Goal: Register for event/course

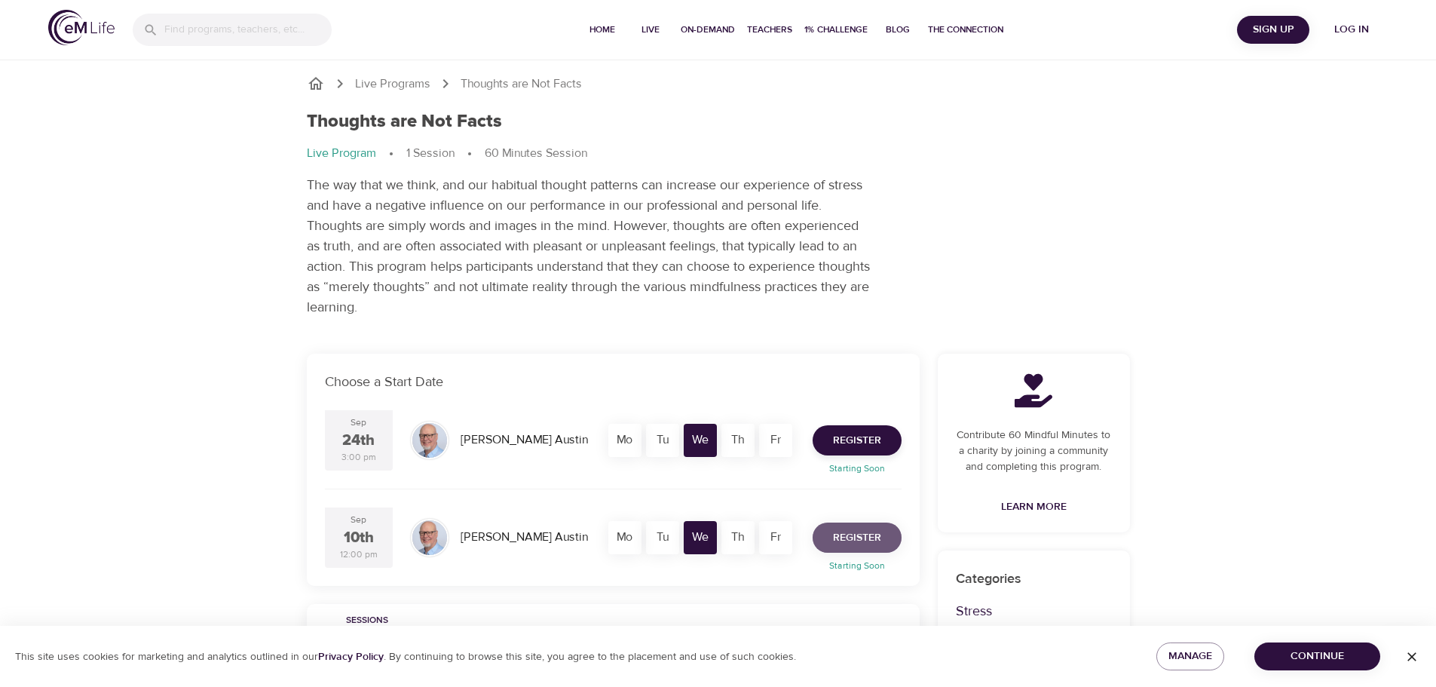
click at [863, 529] on span "Register" at bounding box center [857, 538] width 48 height 19
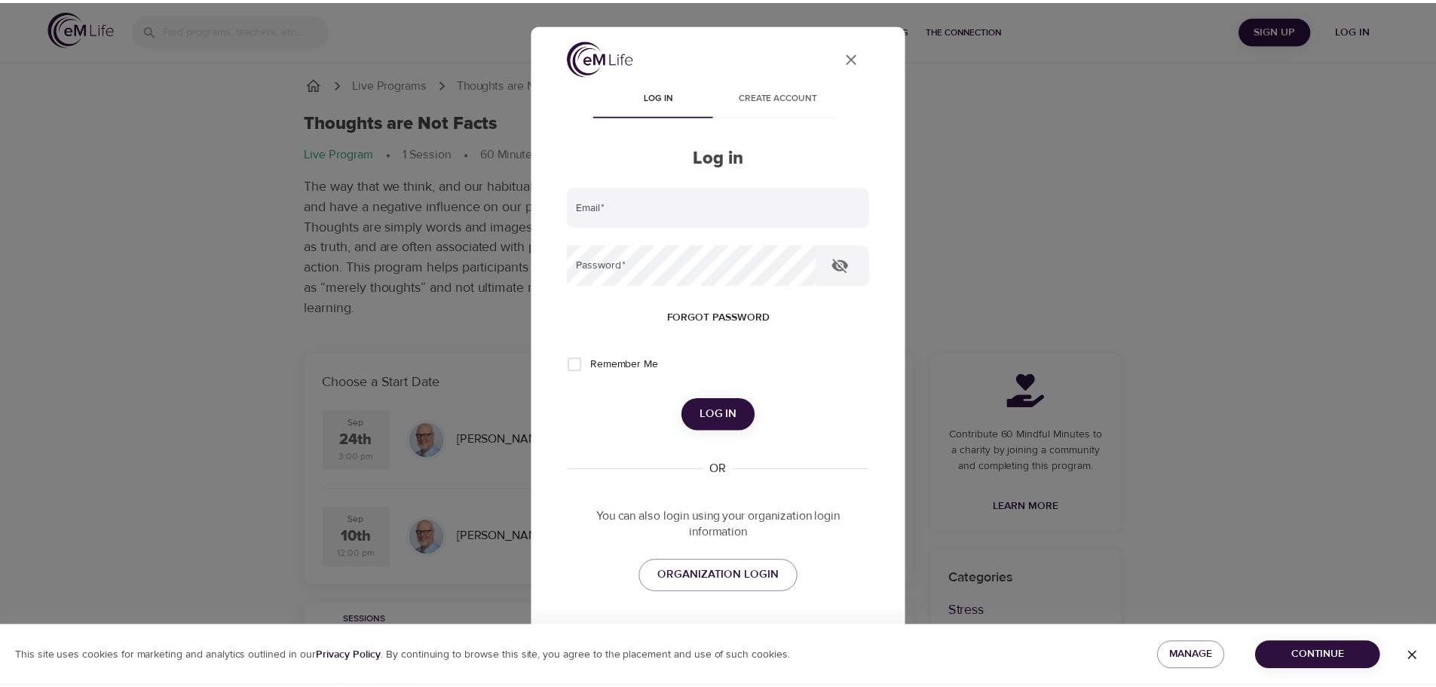
scroll to position [43, 0]
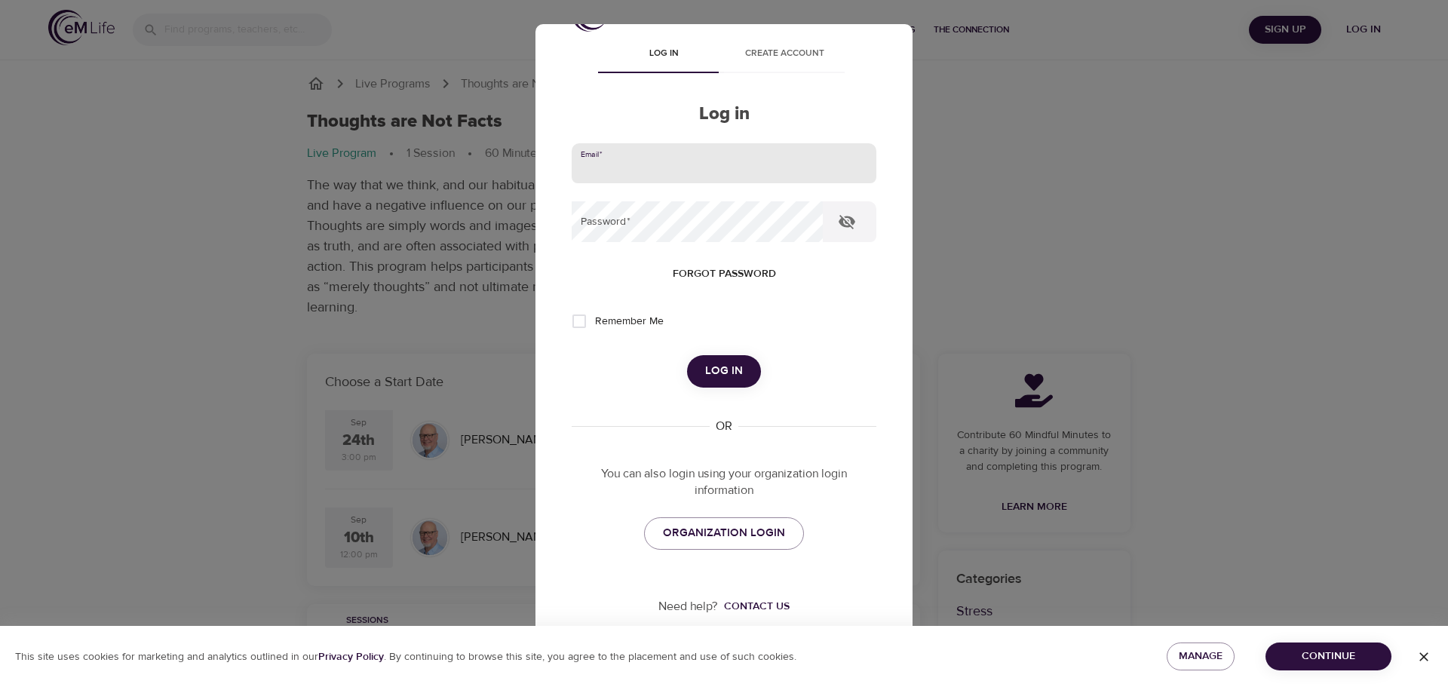
click at [709, 168] on input "email" at bounding box center [724, 163] width 305 height 41
type input "[PERSON_NAME][EMAIL_ADDRESS][PERSON_NAME][DOMAIN_NAME]"
click at [737, 360] on button "Log in" at bounding box center [724, 371] width 74 height 32
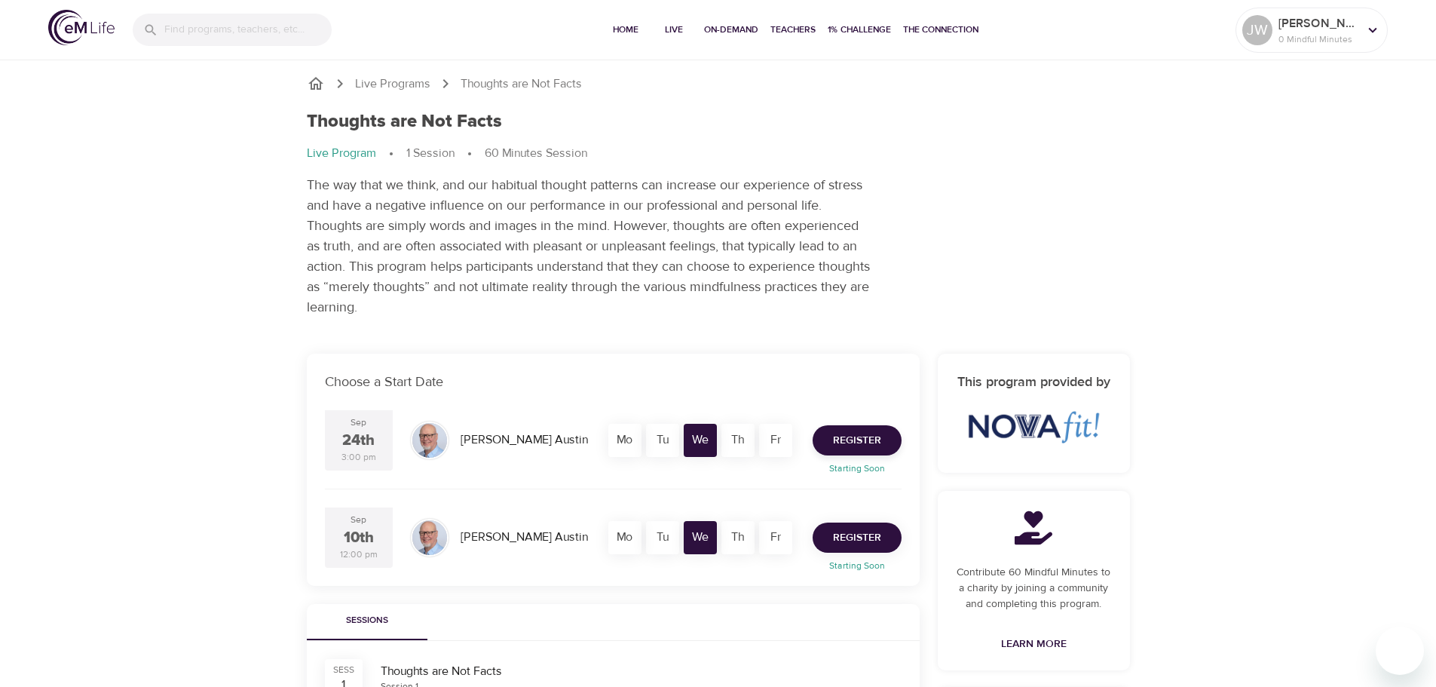
click at [871, 541] on span "Register" at bounding box center [857, 538] width 48 height 19
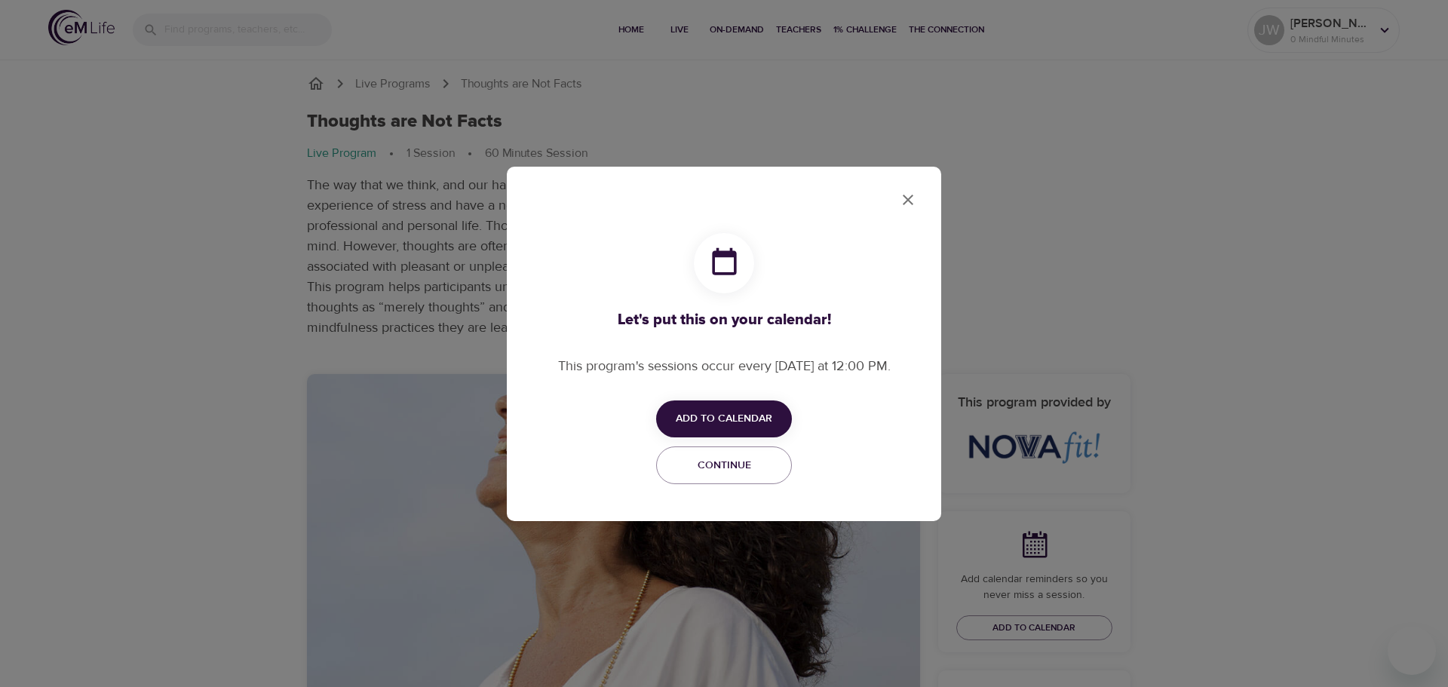
checkbox input "true"
click at [749, 417] on span "Add to Calendar" at bounding box center [724, 418] width 97 height 19
click at [753, 482] on span "Outlook" at bounding box center [733, 477] width 47 height 20
click at [909, 203] on div at bounding box center [724, 343] width 1448 height 687
click at [909, 203] on icon "close" at bounding box center [908, 200] width 18 height 18
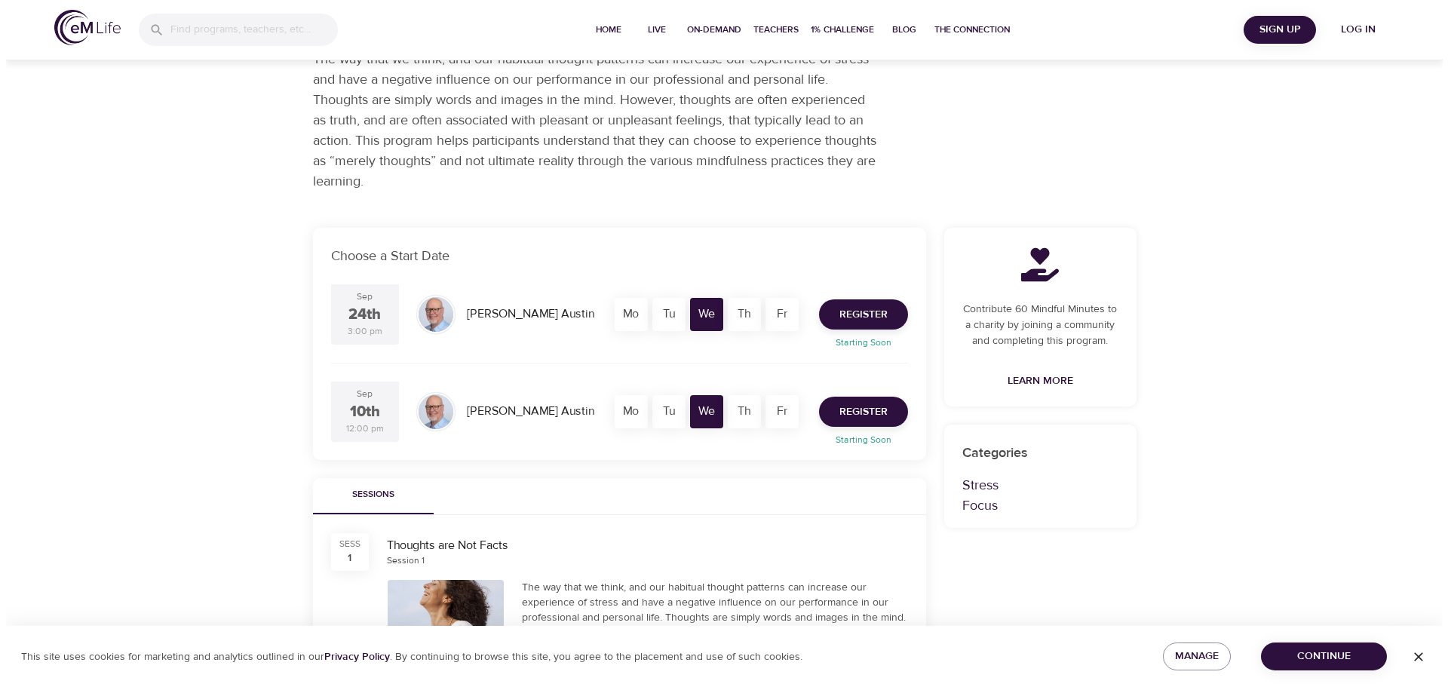
scroll to position [75, 0]
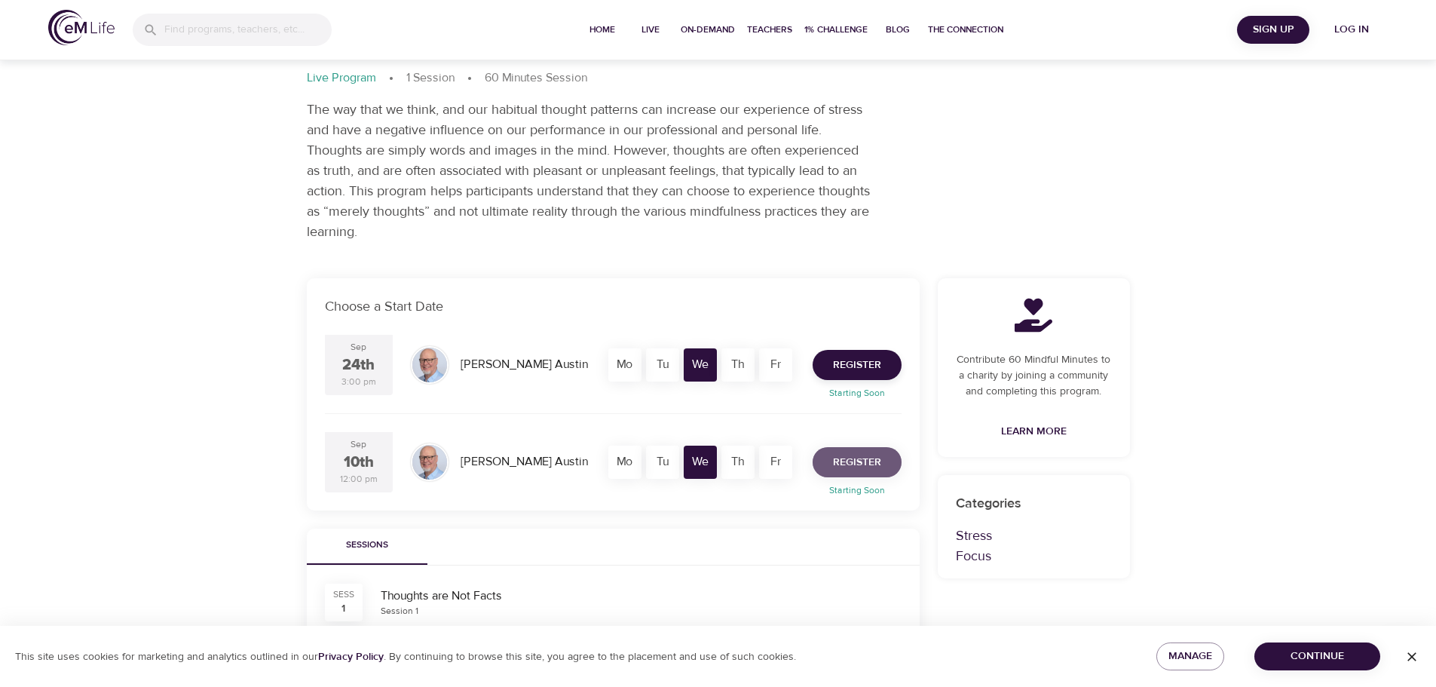
click at [857, 461] on span "Register" at bounding box center [857, 462] width 48 height 19
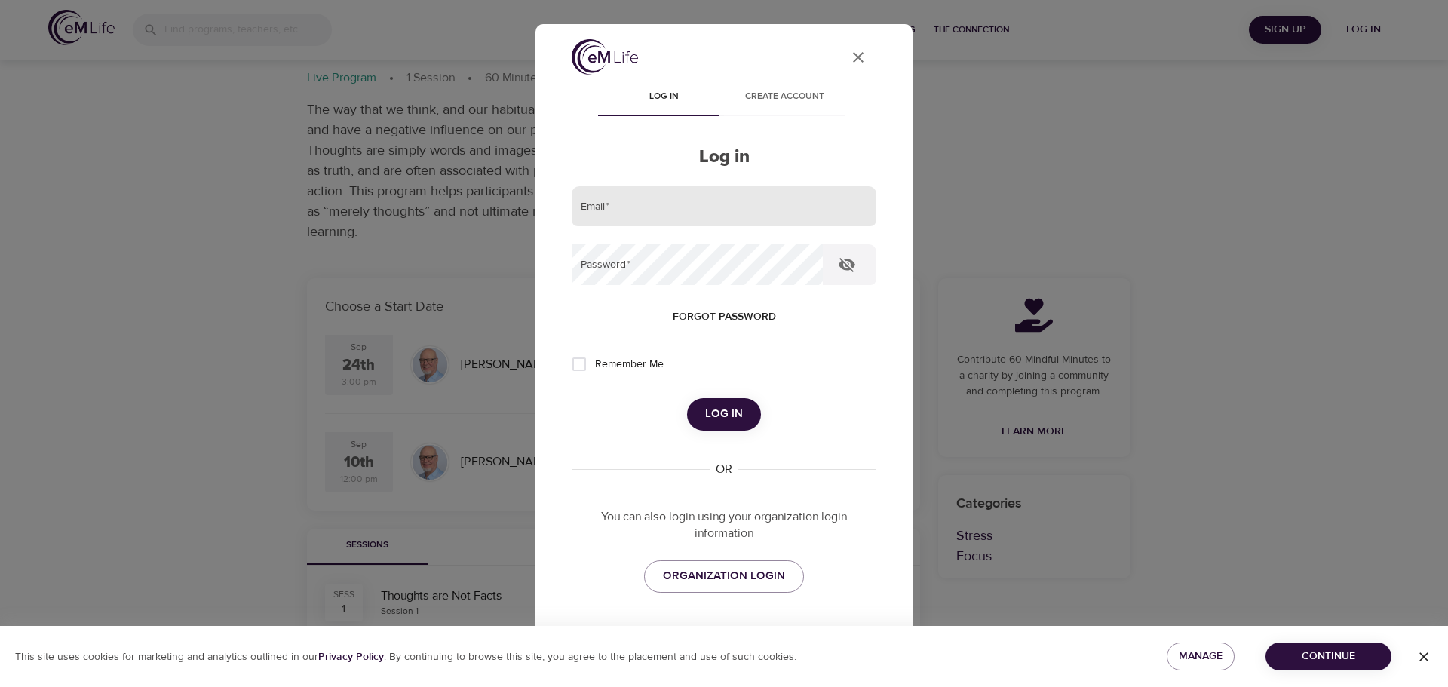
drag, startPoint x: 612, startPoint y: 212, endPoint x: 620, endPoint y: 201, distance: 13.6
click at [612, 212] on input "email" at bounding box center [724, 206] width 305 height 41
type input "jennifer.wolfe@villanova.edu"
click at [755, 575] on span "ORGANIZATION LOGIN" at bounding box center [724, 576] width 122 height 20
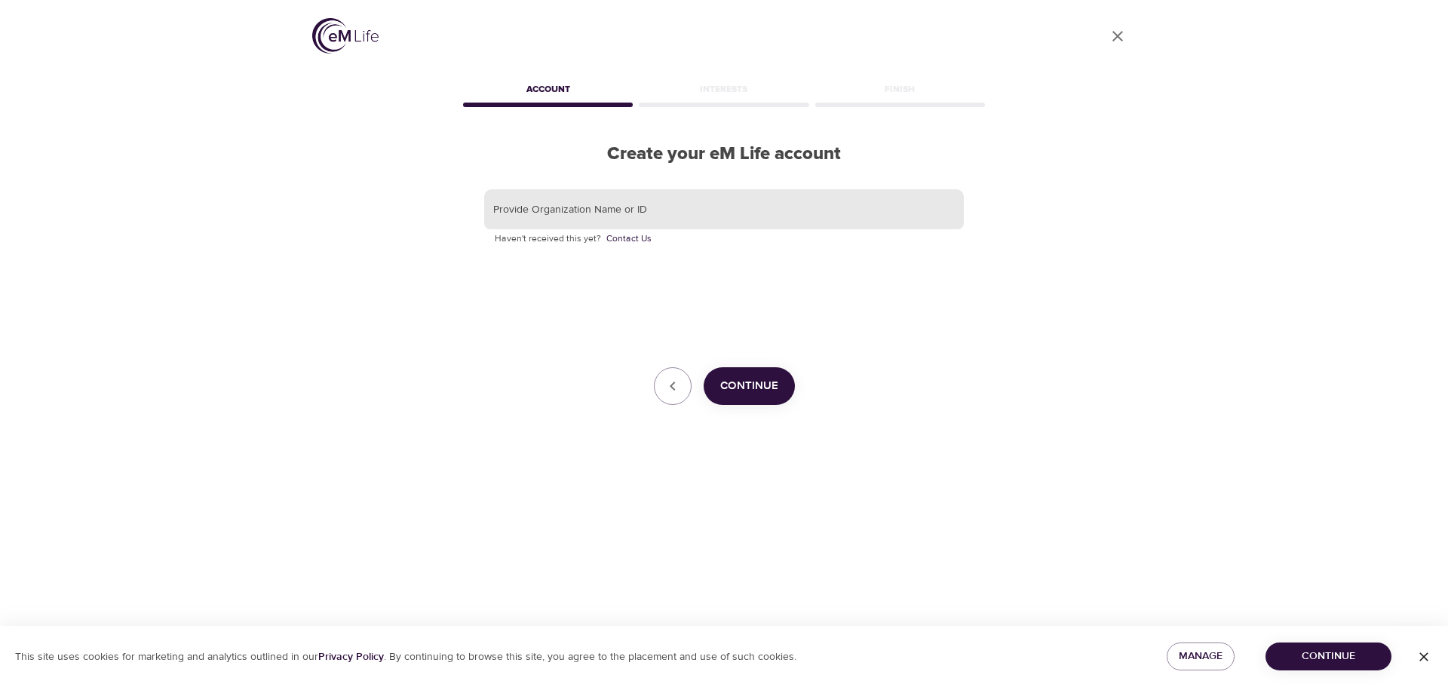
click at [648, 203] on input "text" at bounding box center [724, 209] width 480 height 41
type input "[GEOGRAPHIC_DATA]"
click at [765, 376] on span "Continue" at bounding box center [749, 386] width 58 height 20
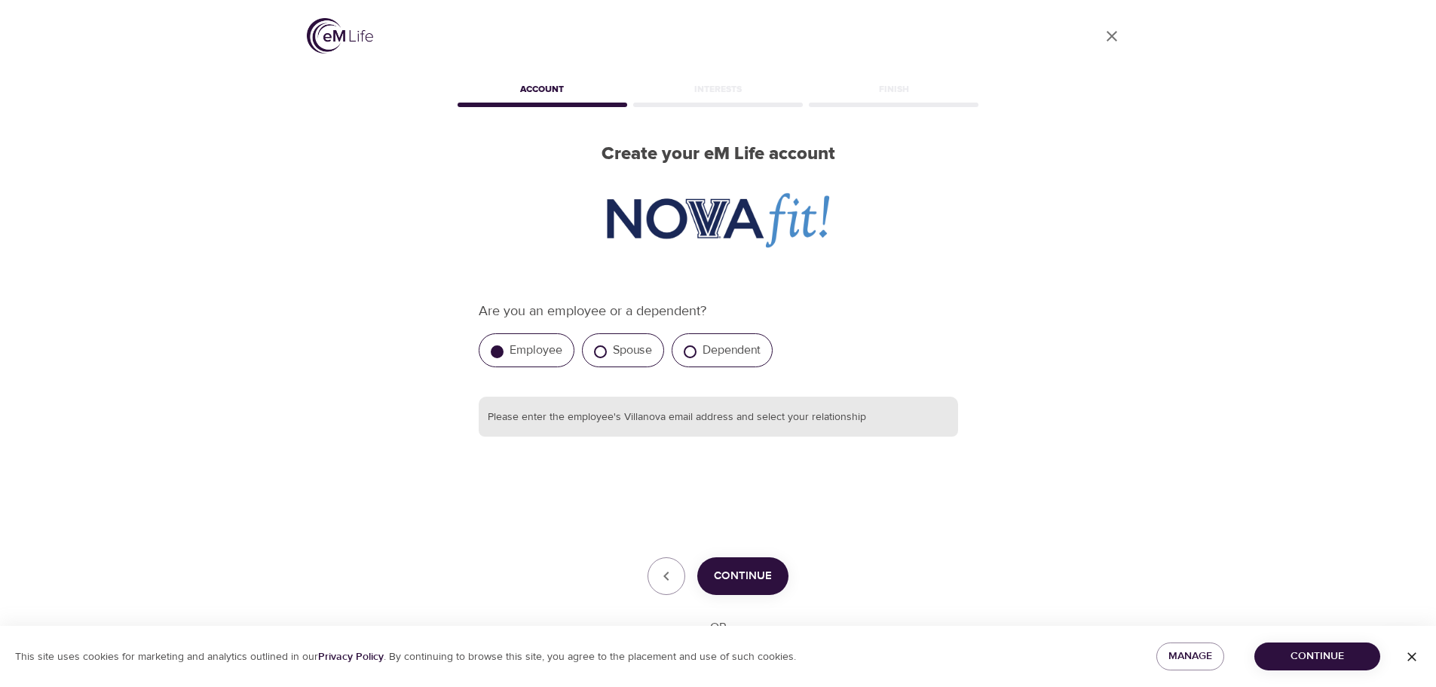
click at [748, 413] on input "text" at bounding box center [719, 417] width 480 height 41
type input "jennifer.wolfe@villanova.edu"
click at [731, 574] on span "Continue" at bounding box center [743, 576] width 58 height 20
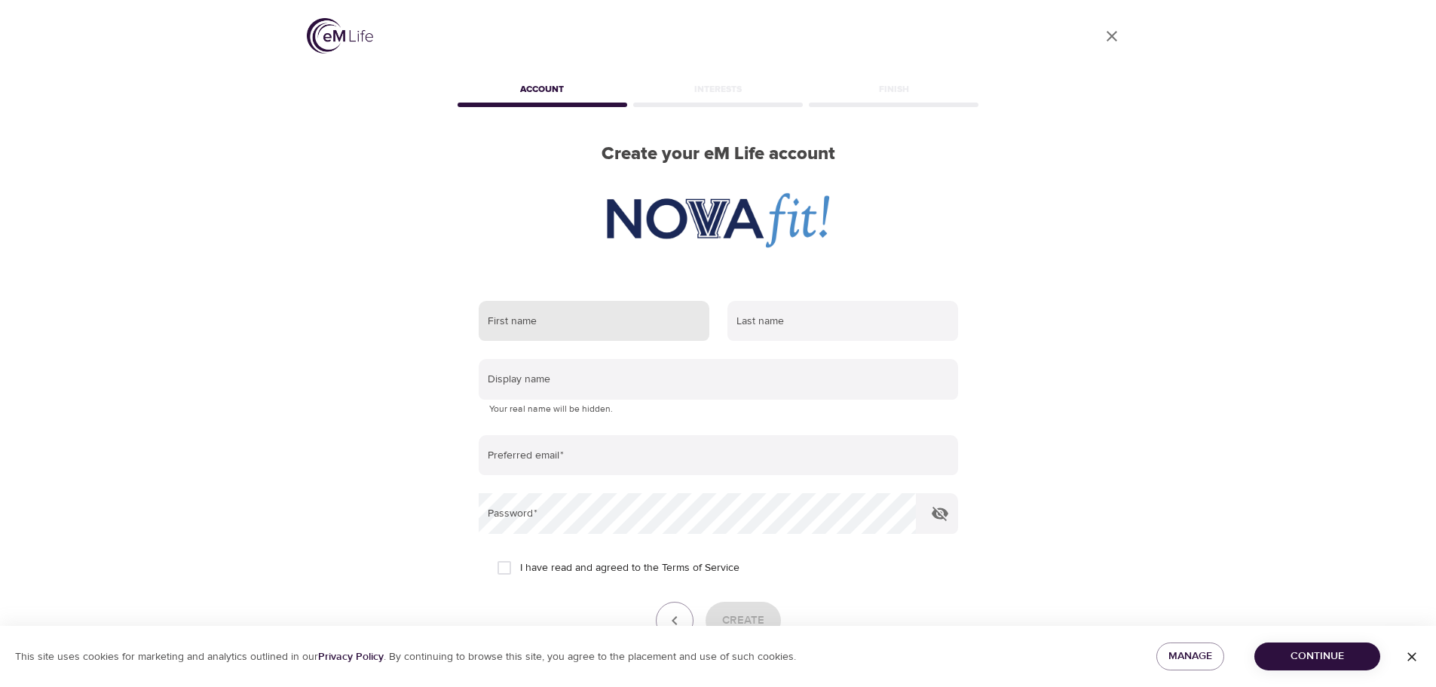
click at [558, 305] on input "text" at bounding box center [594, 321] width 231 height 41
type input "Jennifer"
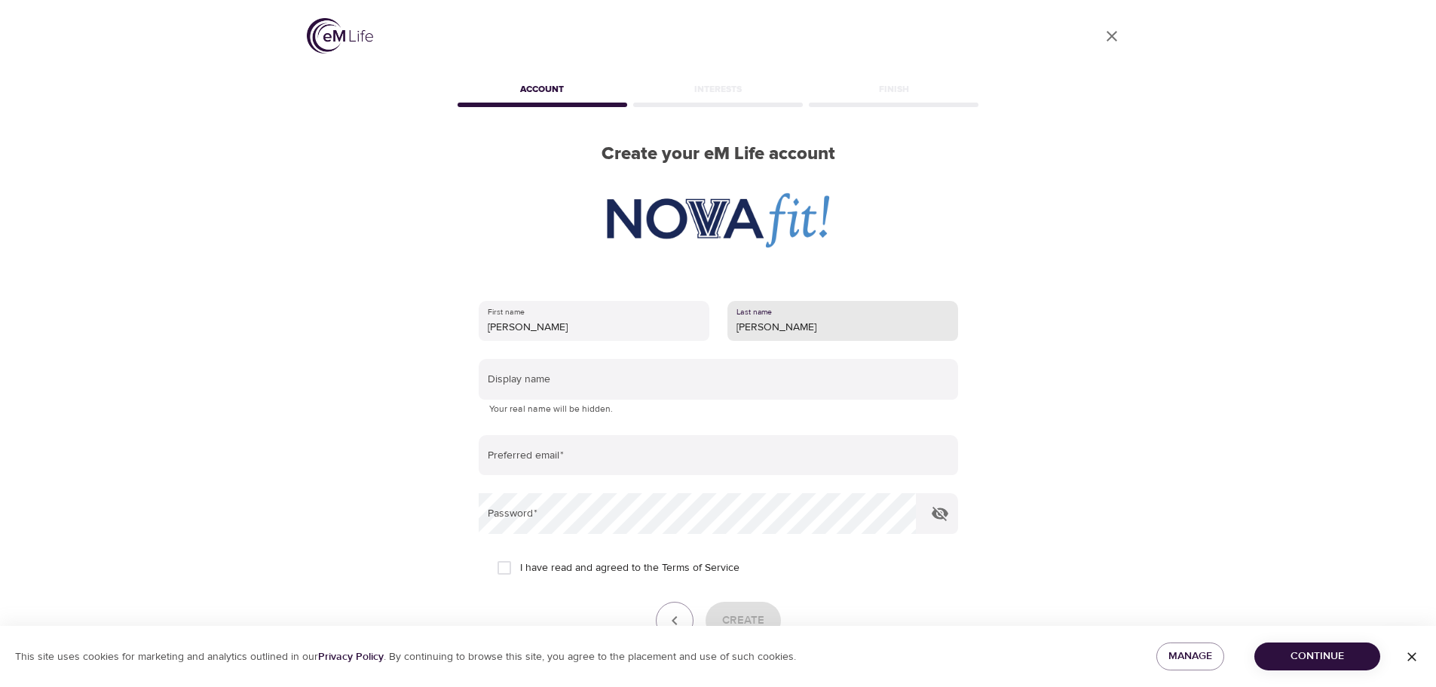
type input "Wolfe"
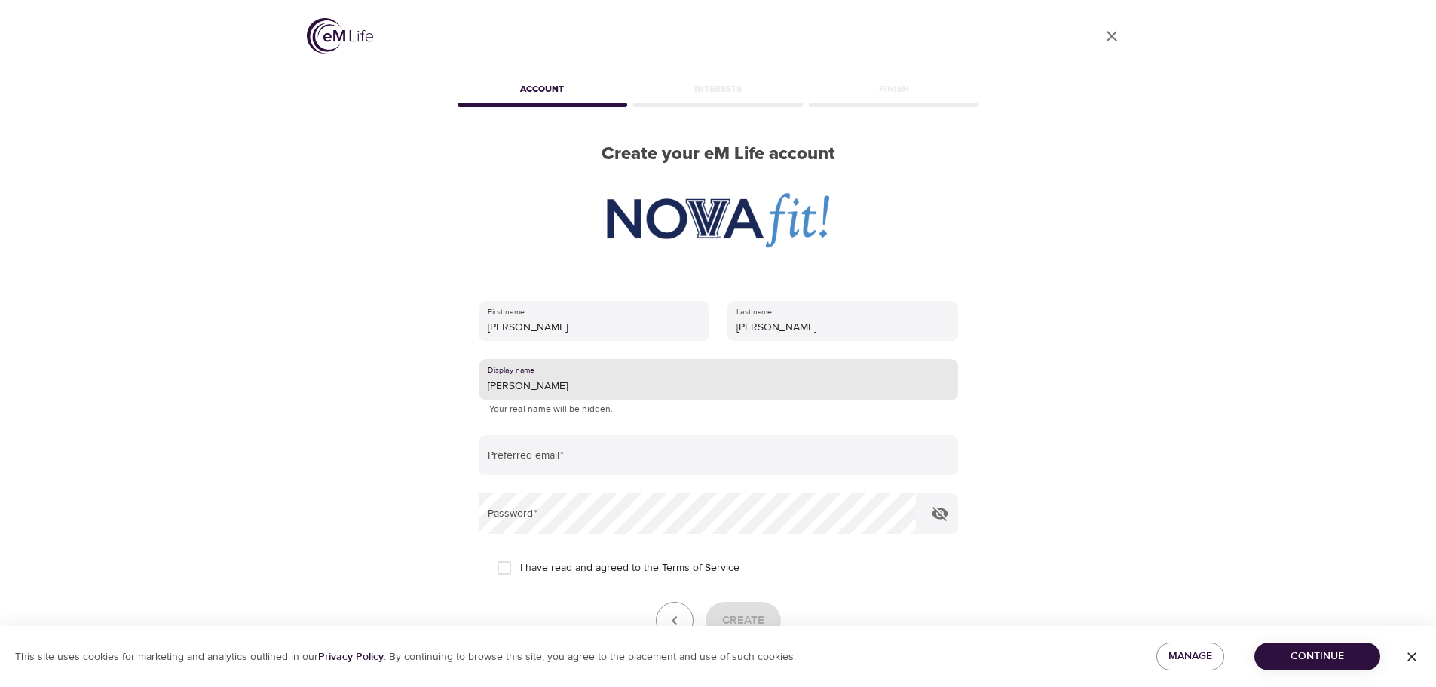
type input "Jen Wolfe"
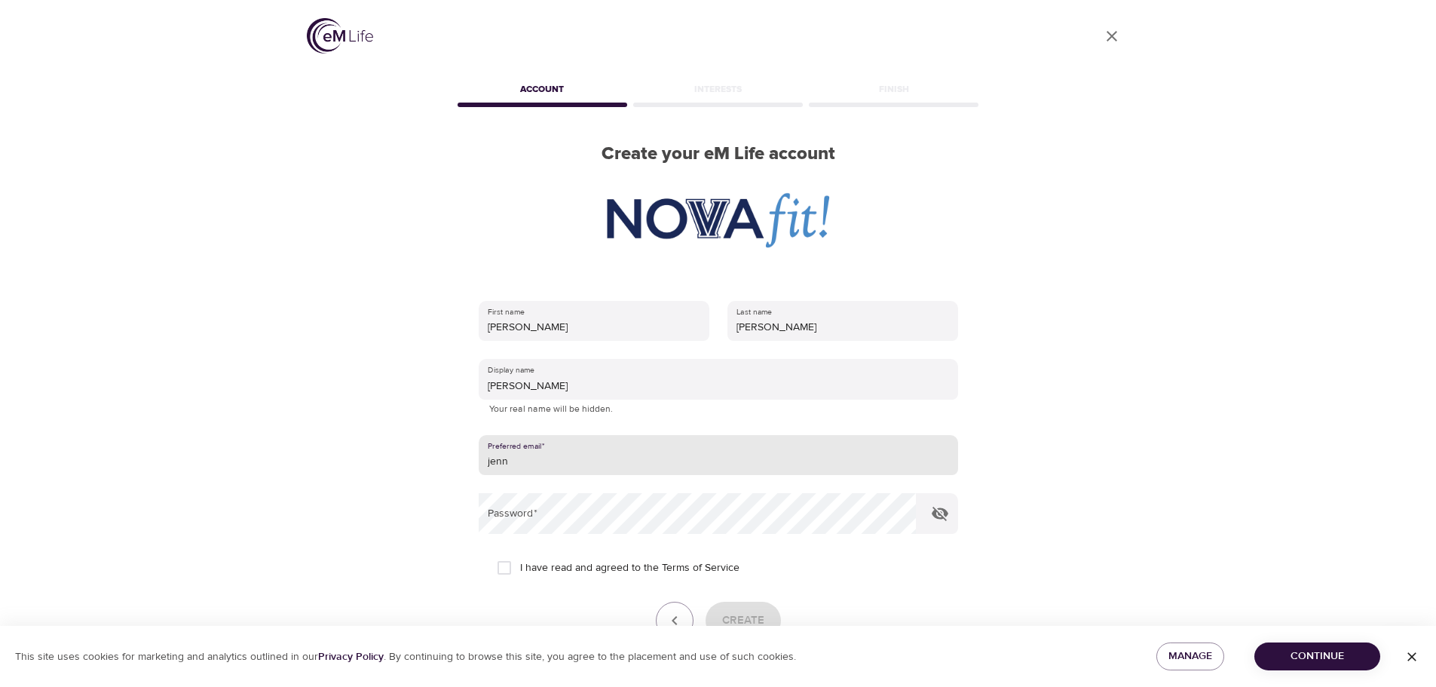
type input "jennifer.wolfe@villanova.edu"
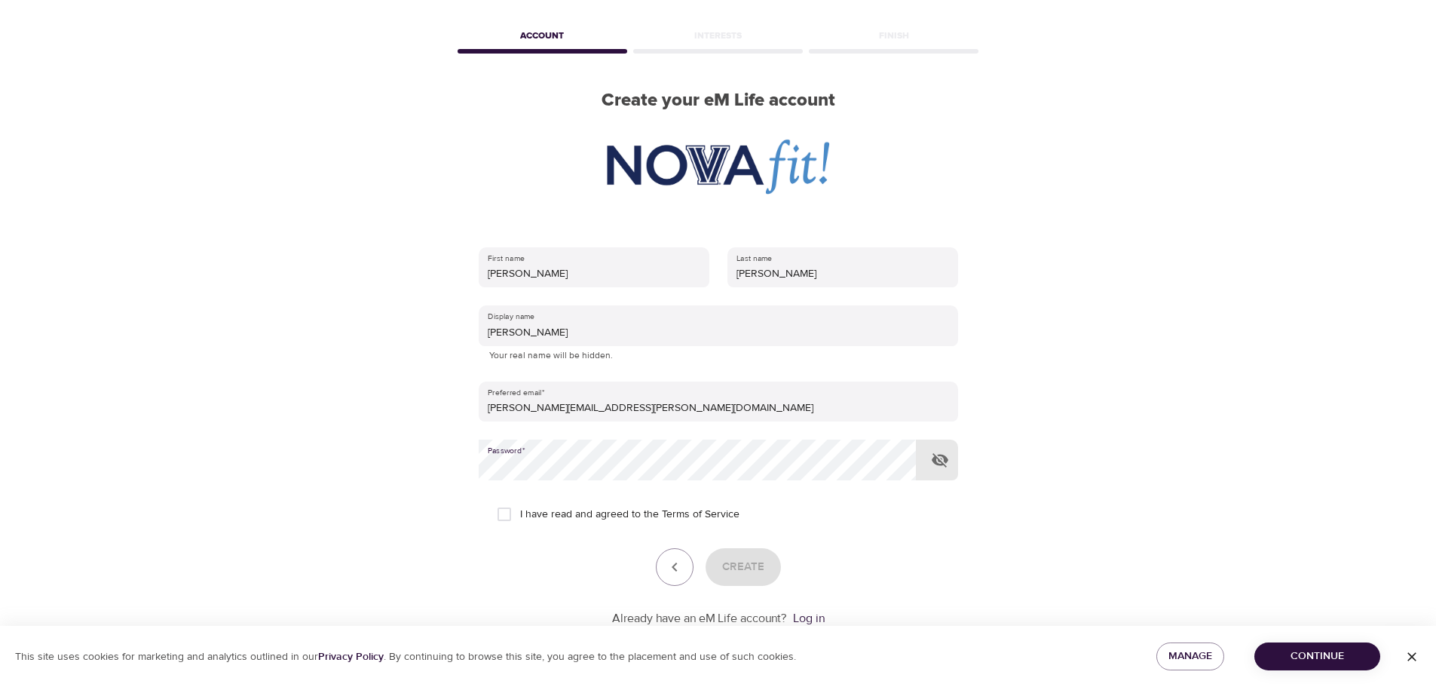
scroll to position [96, 0]
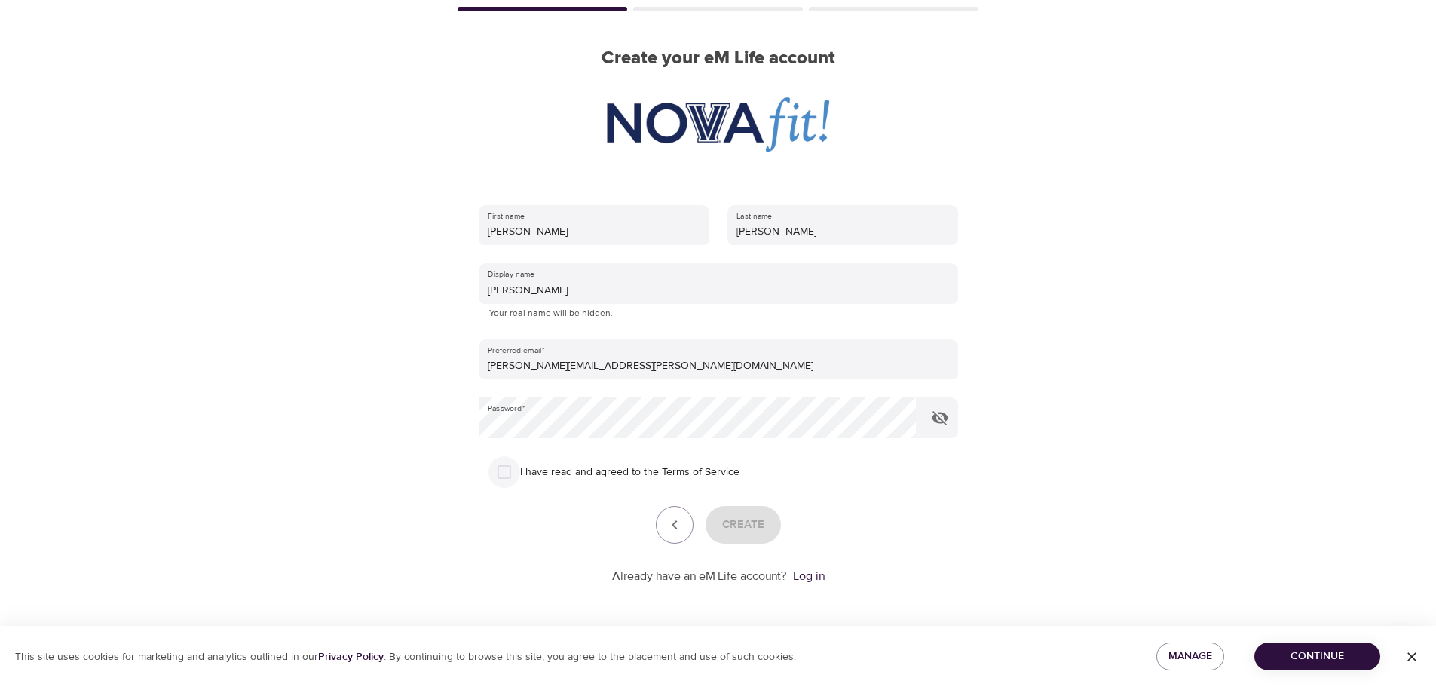
drag, startPoint x: 505, startPoint y: 477, endPoint x: 514, endPoint y: 478, distance: 9.2
click at [505, 476] on input "I have read and agreed to the Terms of Service" at bounding box center [505, 472] width 32 height 32
checkbox input "true"
click at [755, 527] on span "Create" at bounding box center [743, 525] width 42 height 20
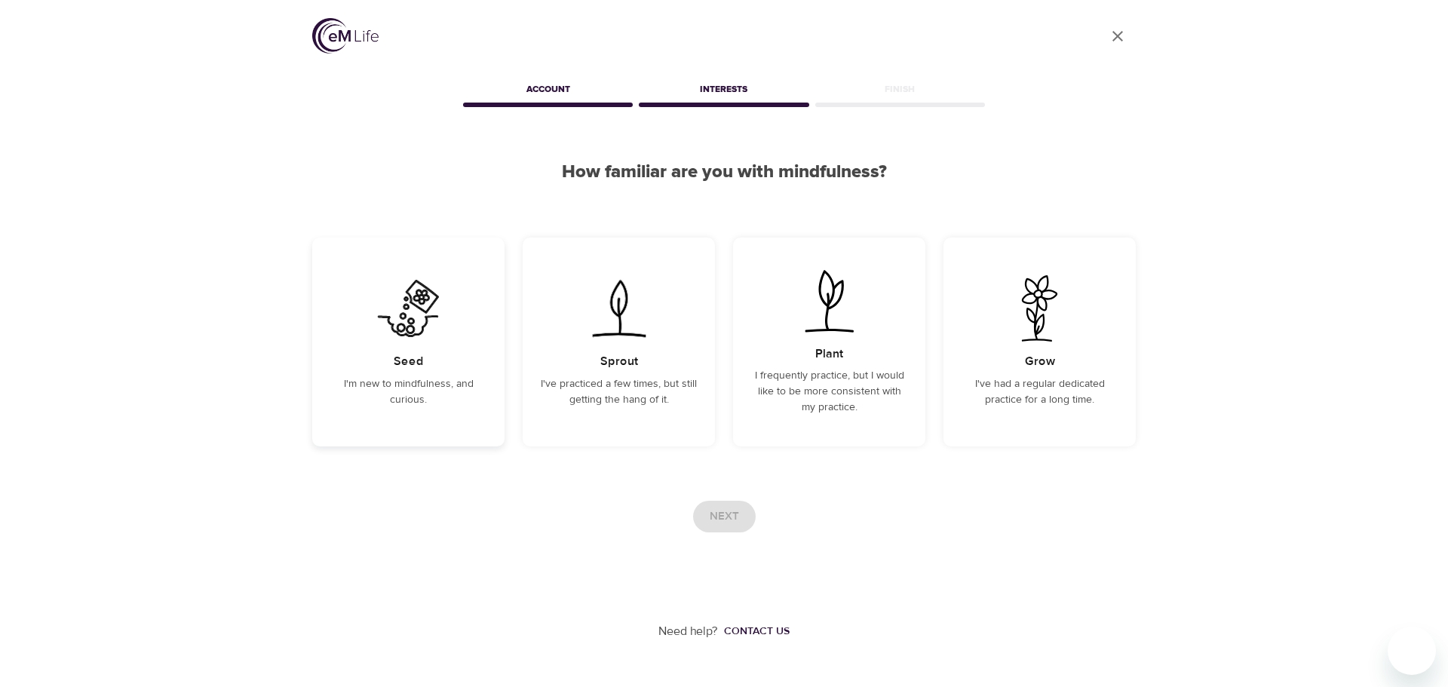
click at [375, 327] on img at bounding box center [408, 308] width 76 height 66
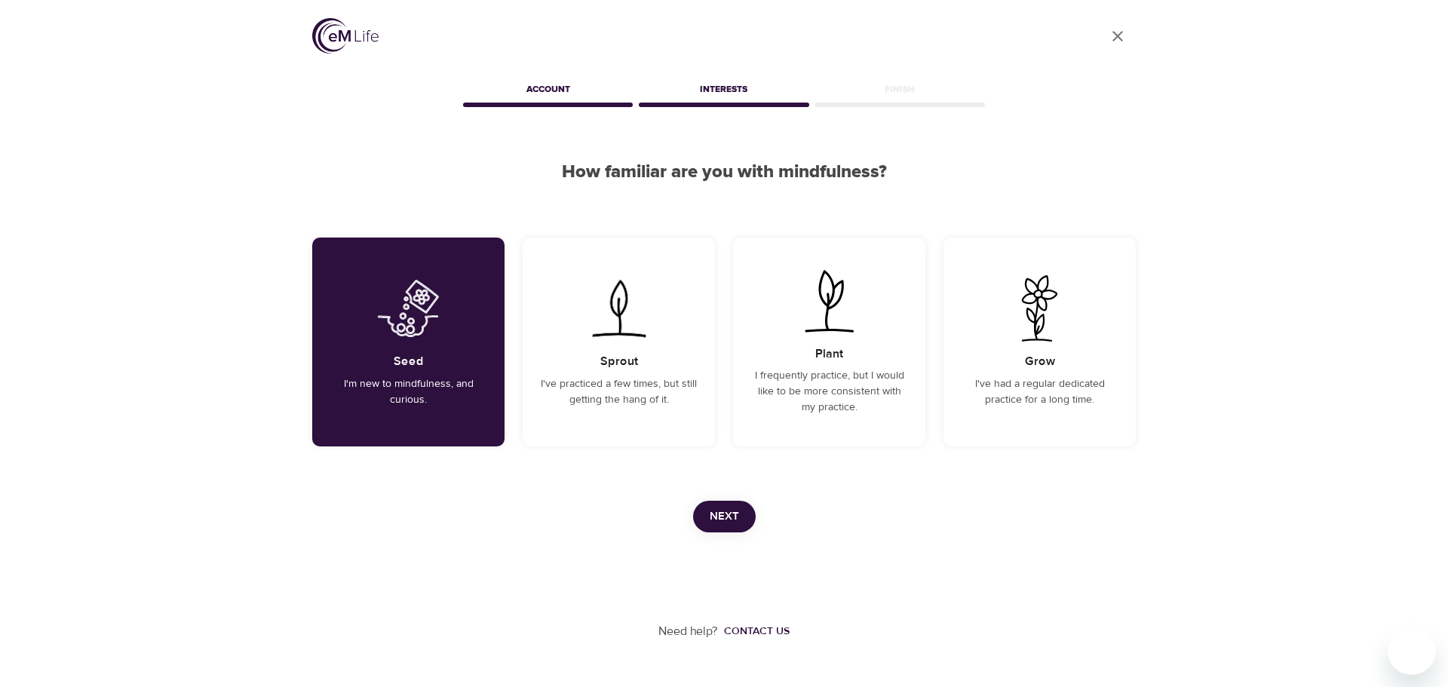
click at [718, 516] on span "Next" at bounding box center [723, 517] width 29 height 20
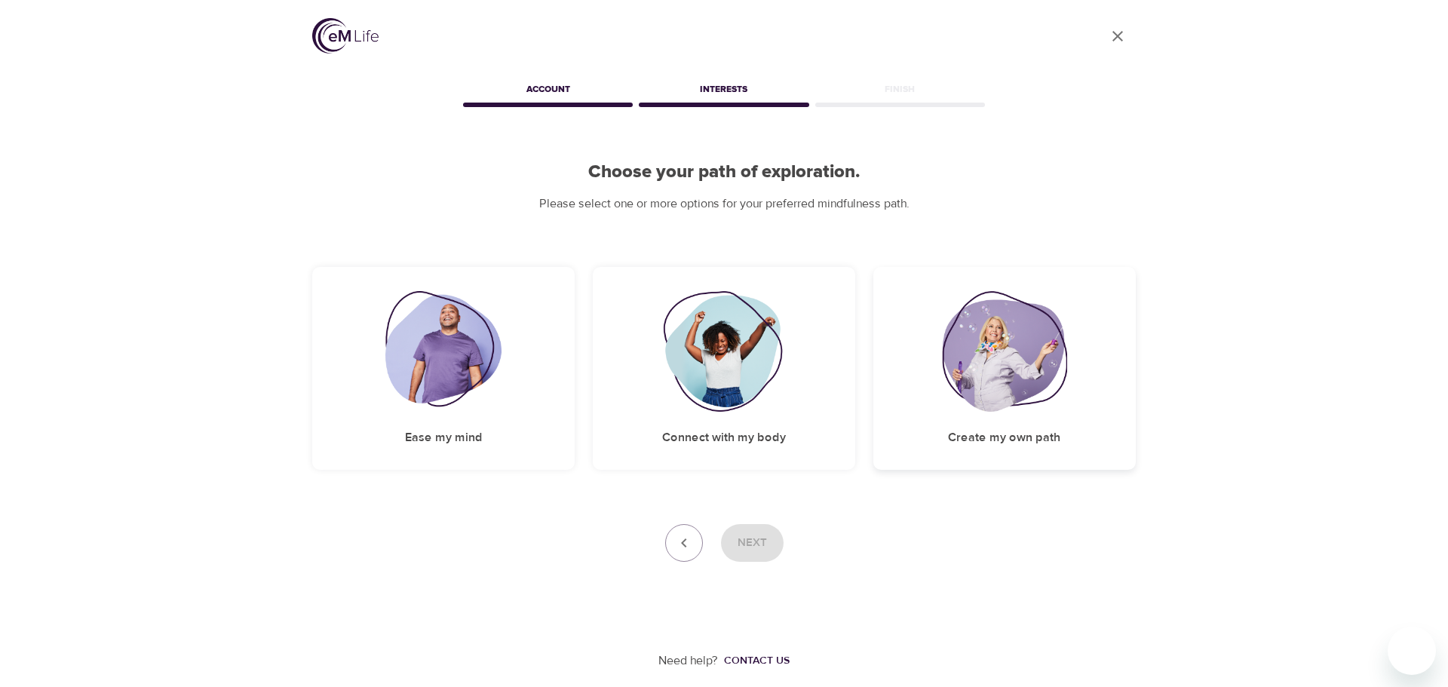
click at [977, 344] on img at bounding box center [1004, 351] width 125 height 121
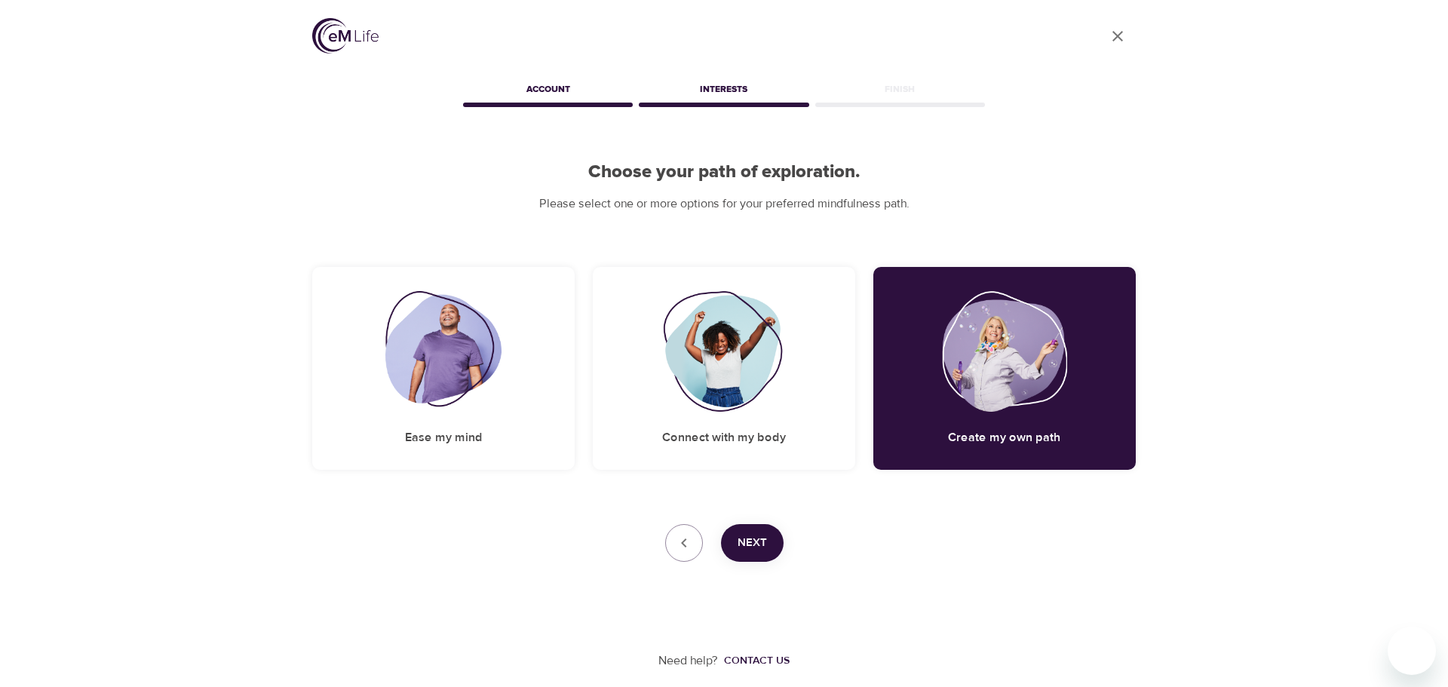
click at [759, 541] on span "Next" at bounding box center [751, 543] width 29 height 20
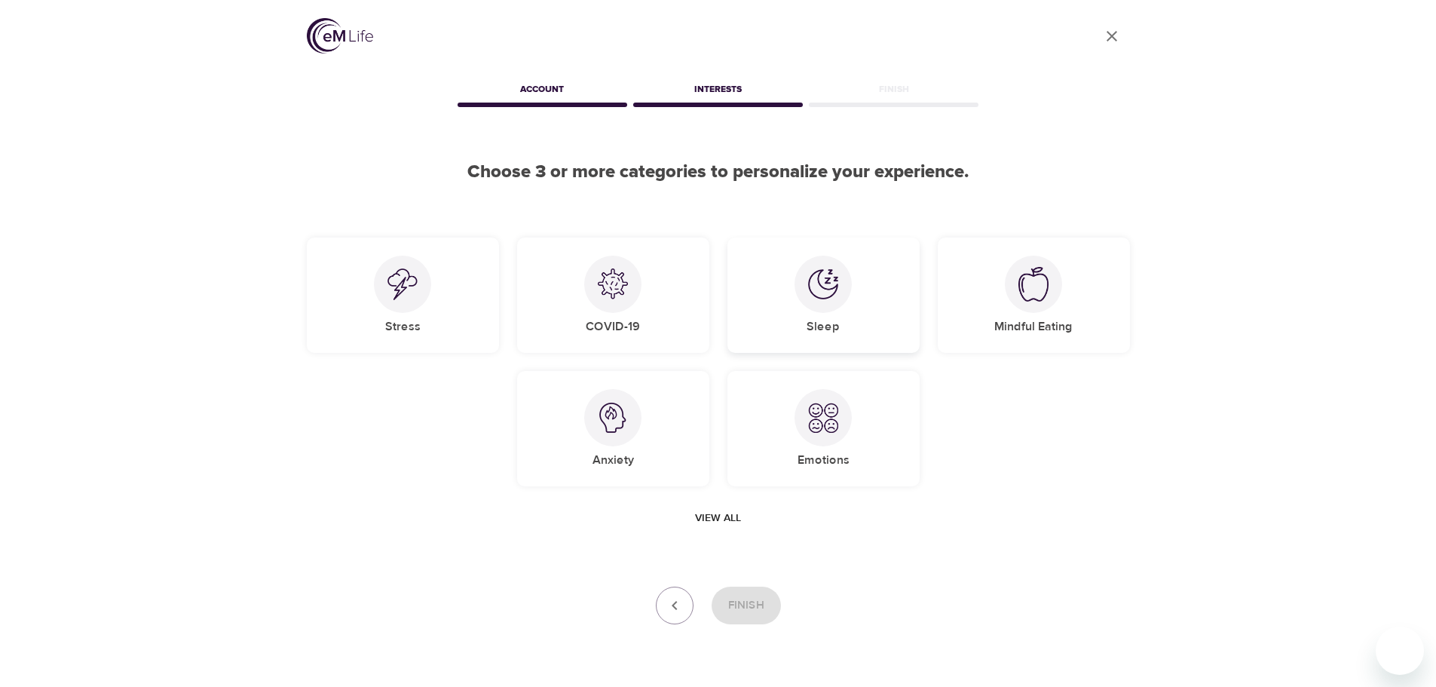
click at [812, 290] on img at bounding box center [823, 284] width 30 height 30
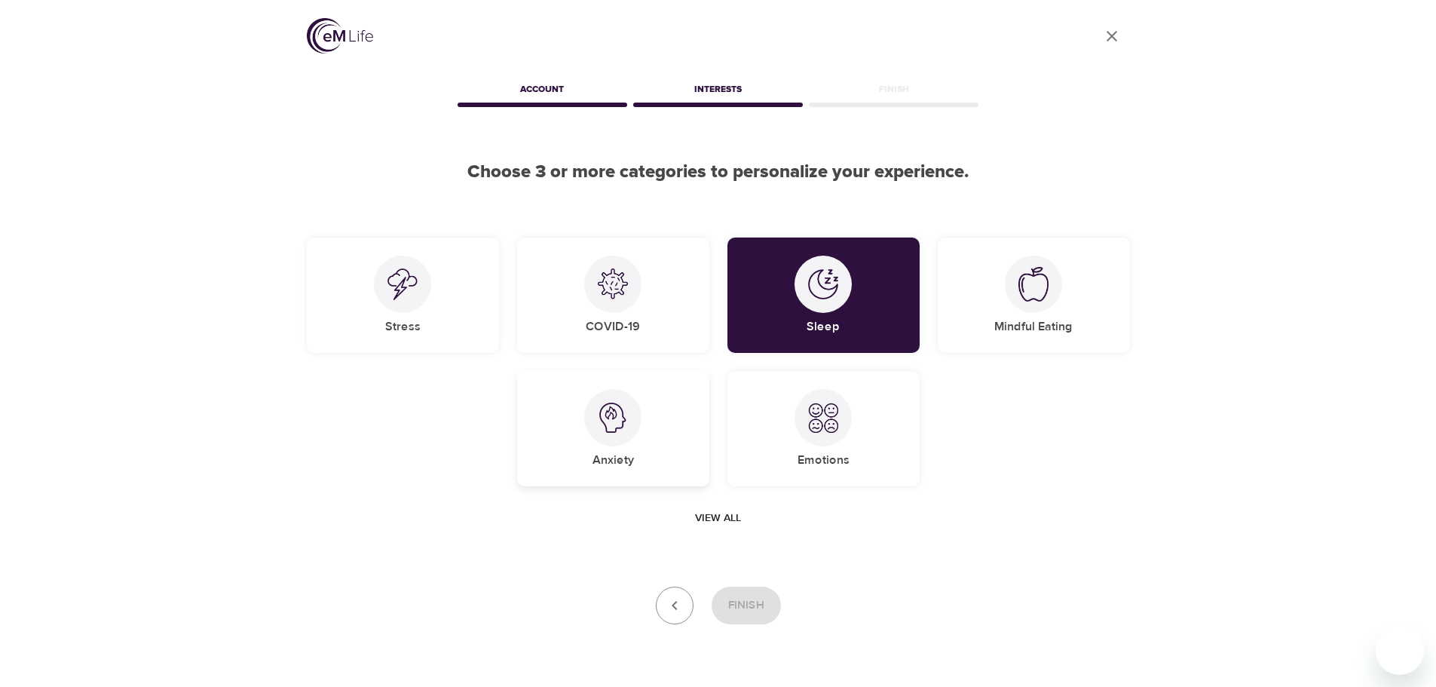
click at [583, 425] on div "Anxiety" at bounding box center [613, 428] width 192 height 115
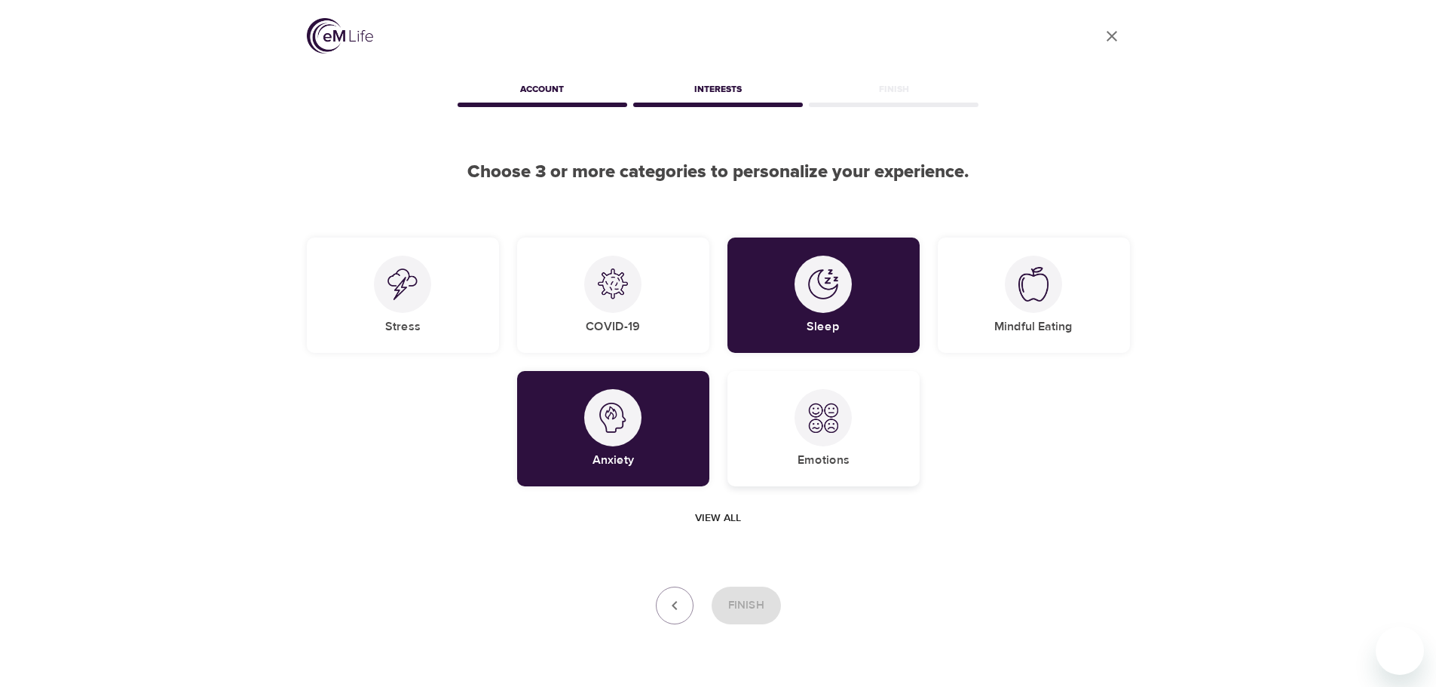
click at [830, 418] on img at bounding box center [823, 418] width 30 height 30
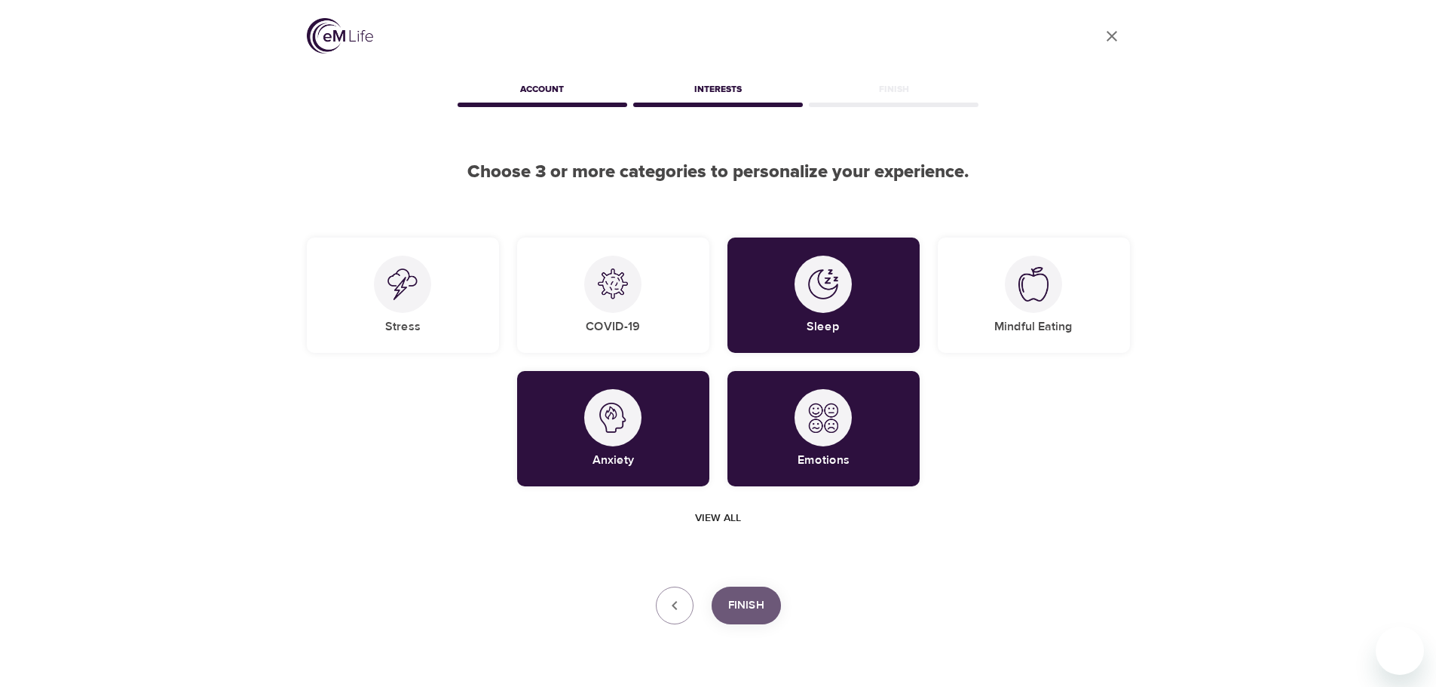
click at [757, 610] on span "Finish" at bounding box center [746, 606] width 36 height 20
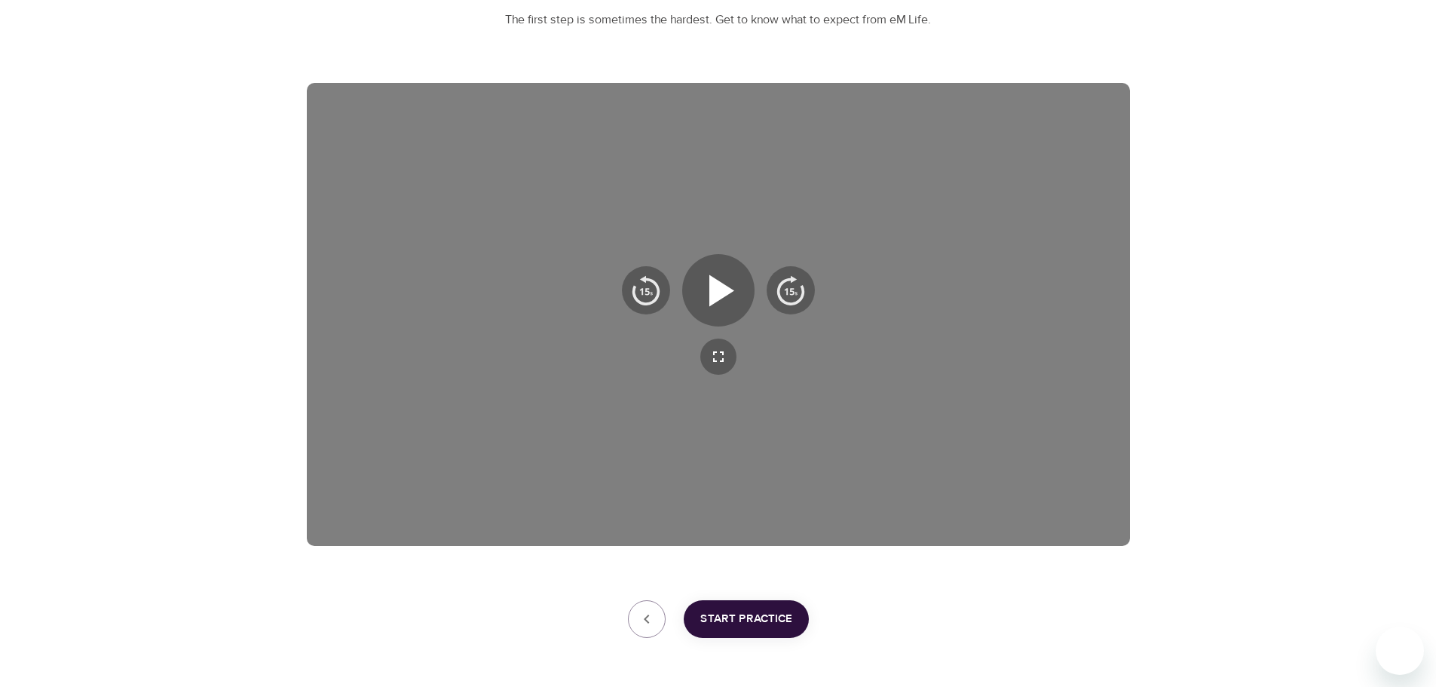
scroll to position [226, 0]
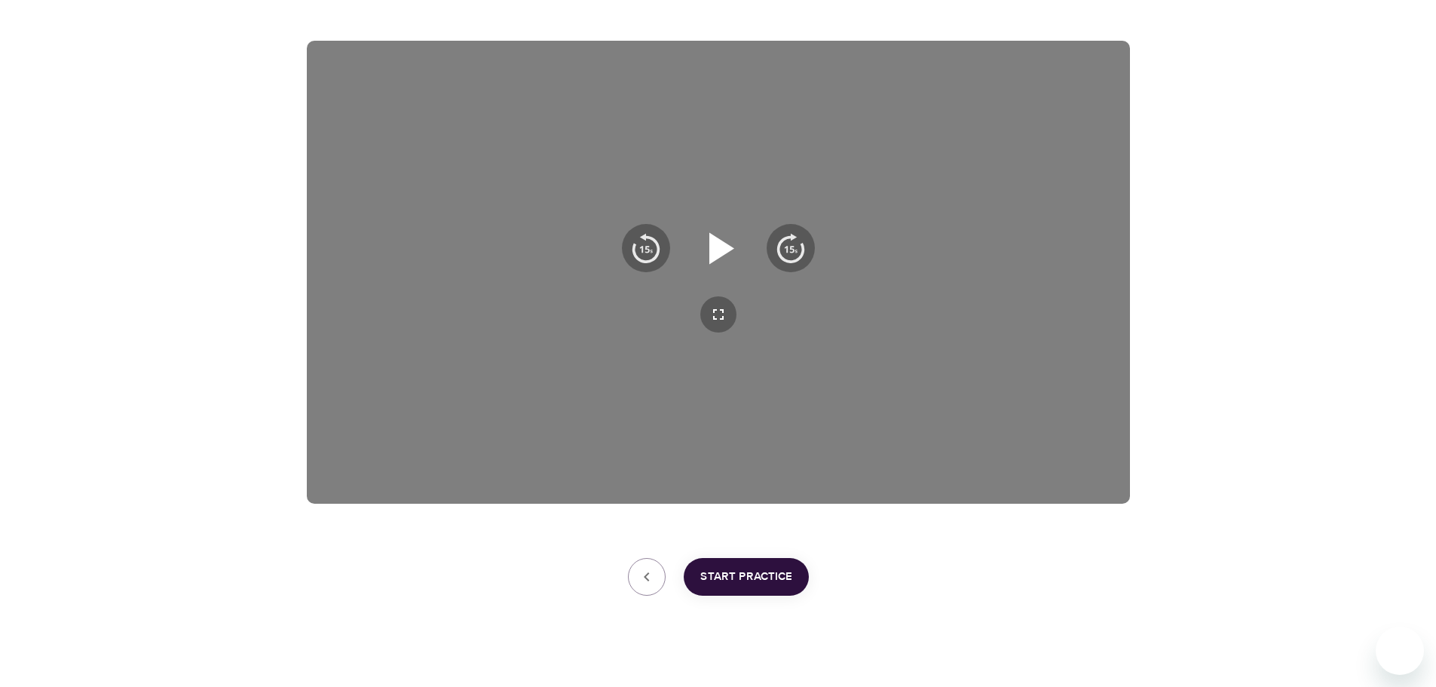
click at [709, 235] on icon "button" at bounding box center [718, 248] width 54 height 54
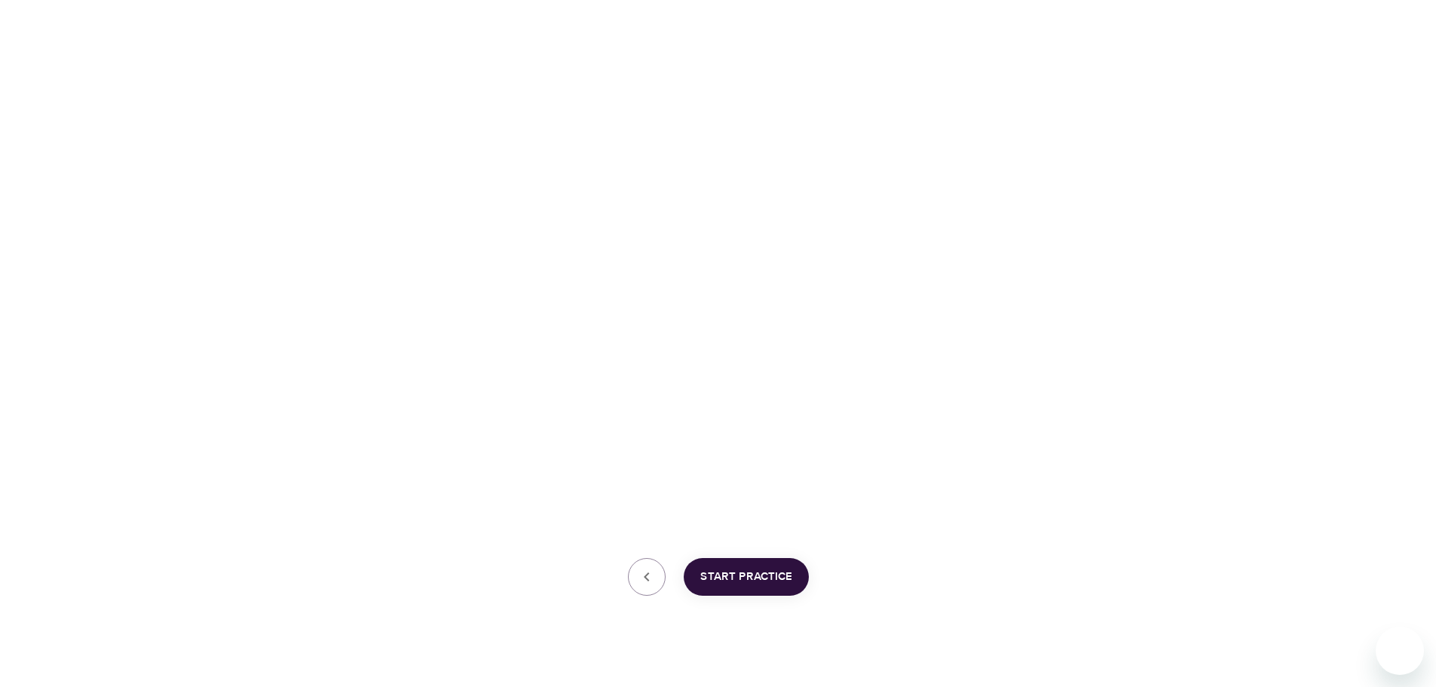
click at [749, 568] on span "Start Practice" at bounding box center [746, 577] width 92 height 20
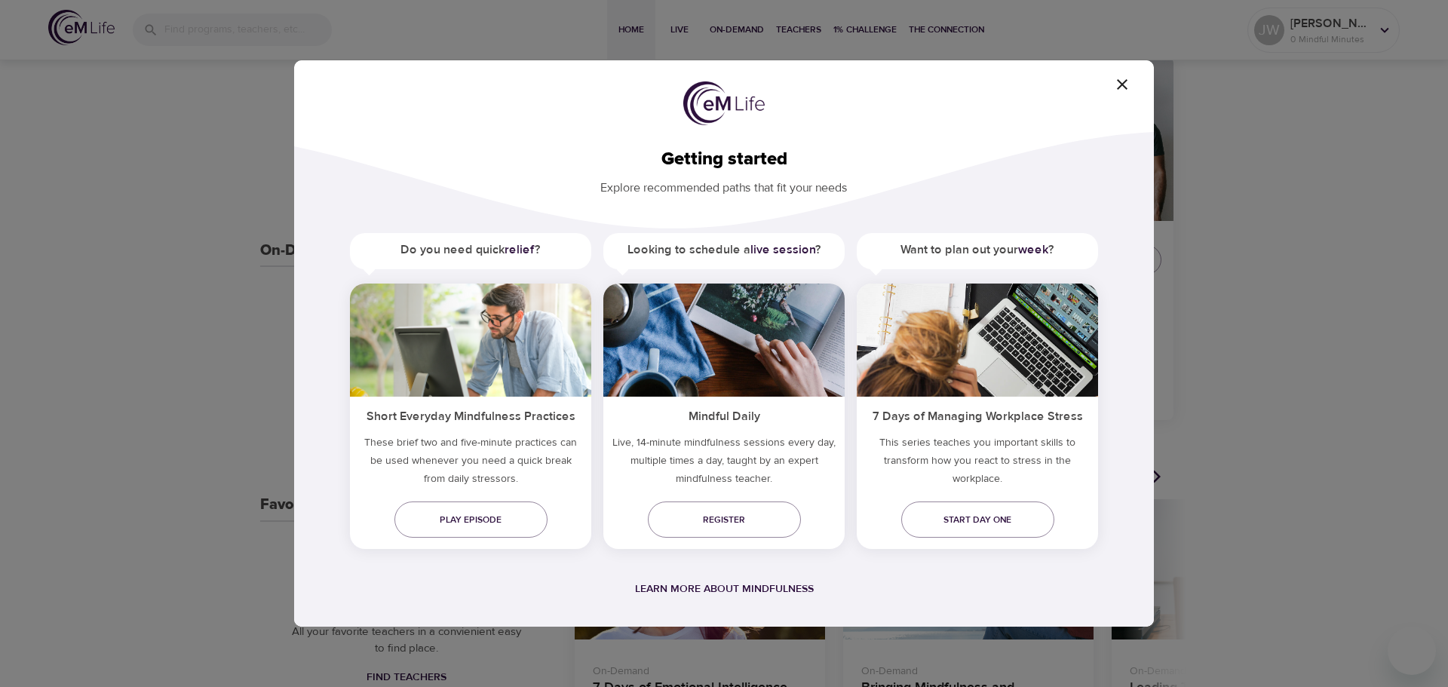
click at [479, 388] on img at bounding box center [470, 339] width 241 height 113
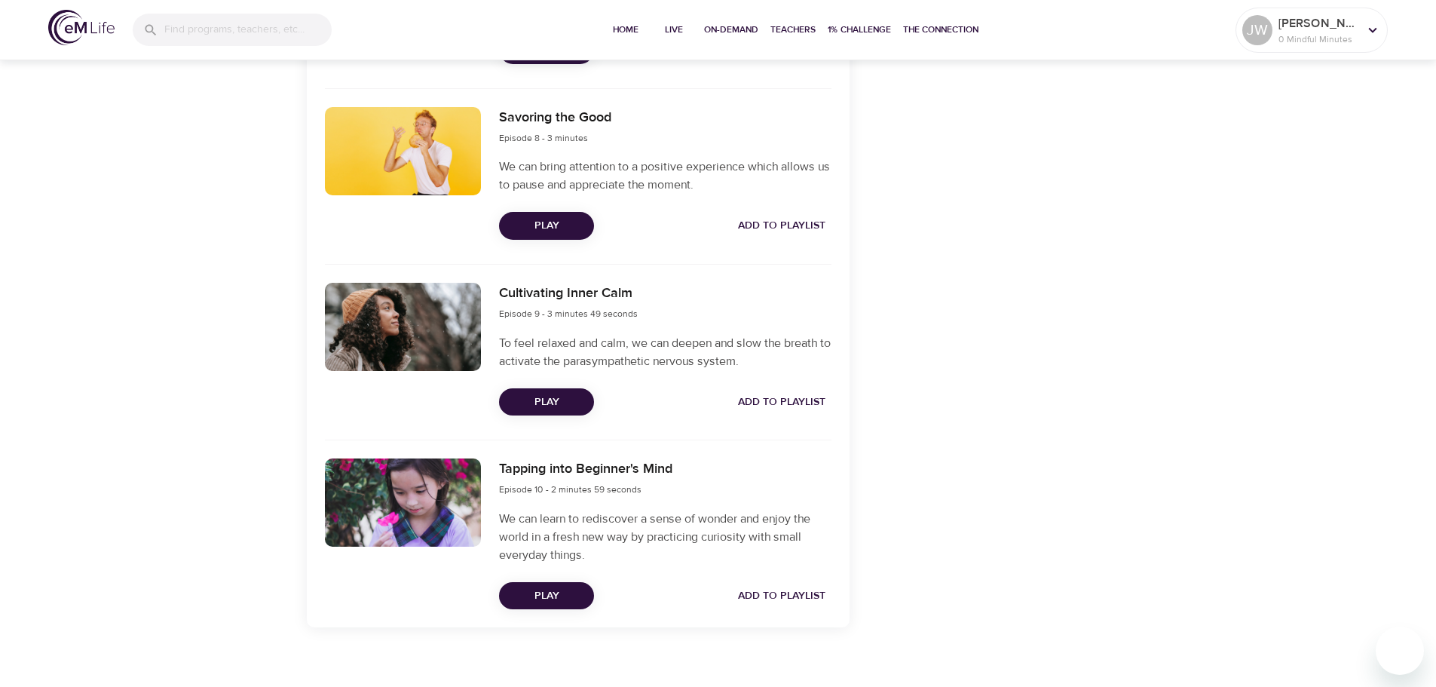
scroll to position [1880, 0]
